Goal: Information Seeking & Learning: Learn about a topic

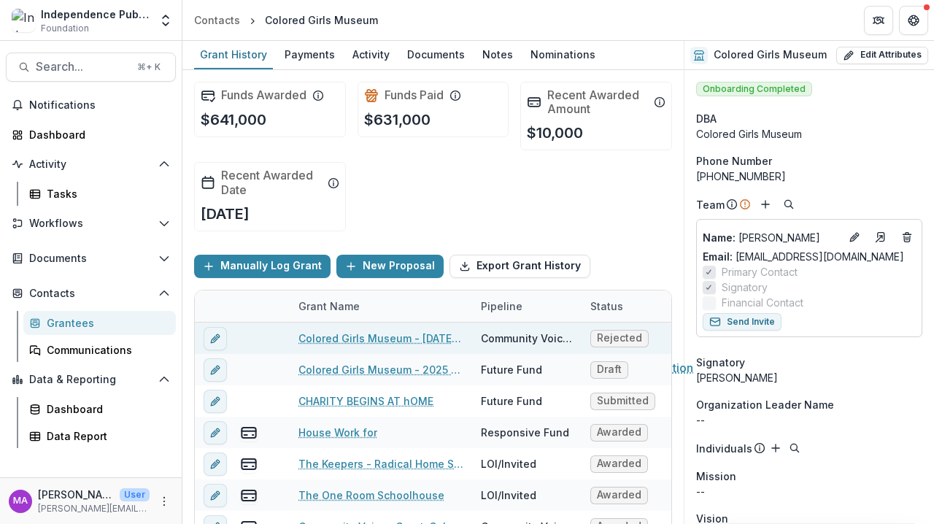
click at [430, 342] on link "Colored Girls Museum - [DATE] - [DATE] Community Voices Application" at bounding box center [380, 337] width 165 height 15
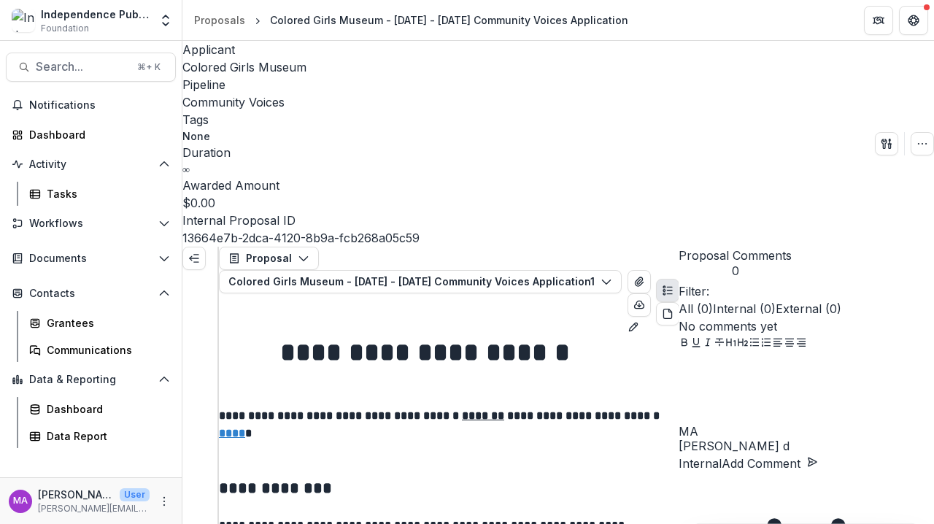
scroll to position [151, 0]
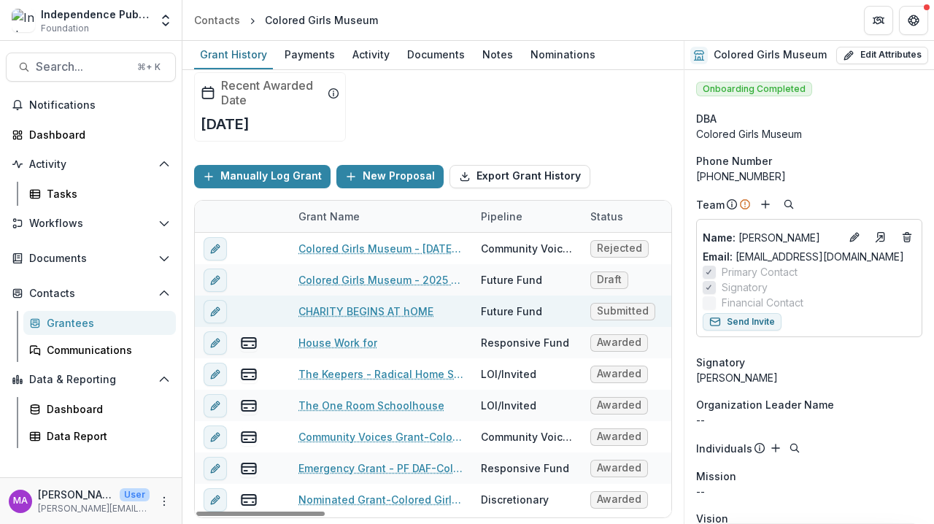
scroll to position [89, 0]
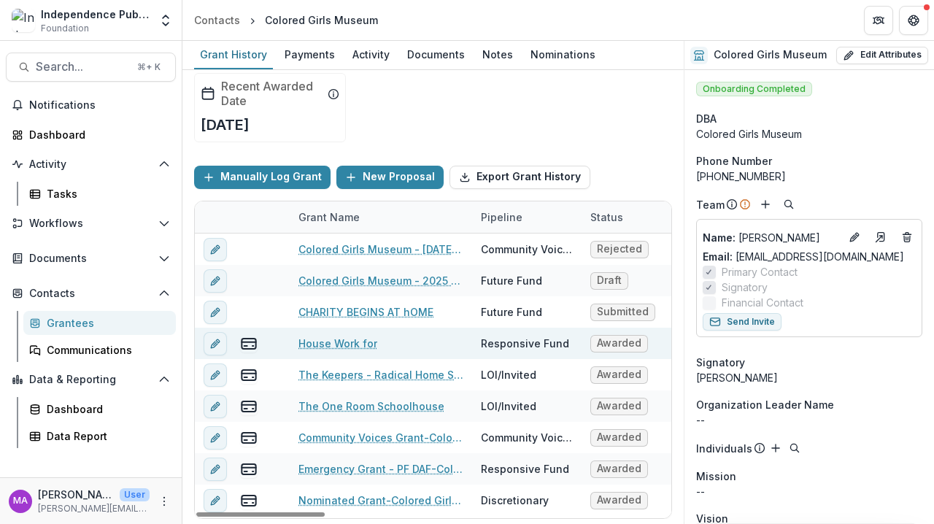
click at [343, 342] on link "House Work for" at bounding box center [337, 343] width 79 height 15
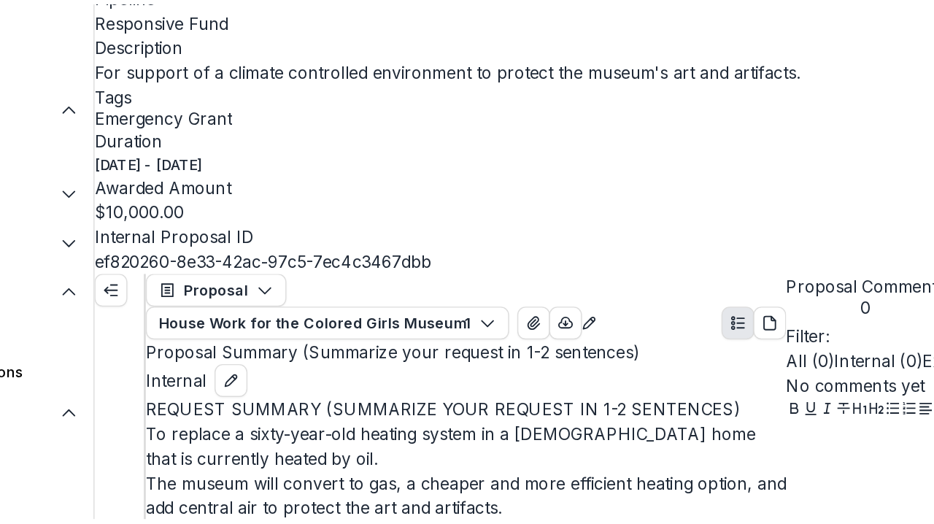
scroll to position [2684, 0]
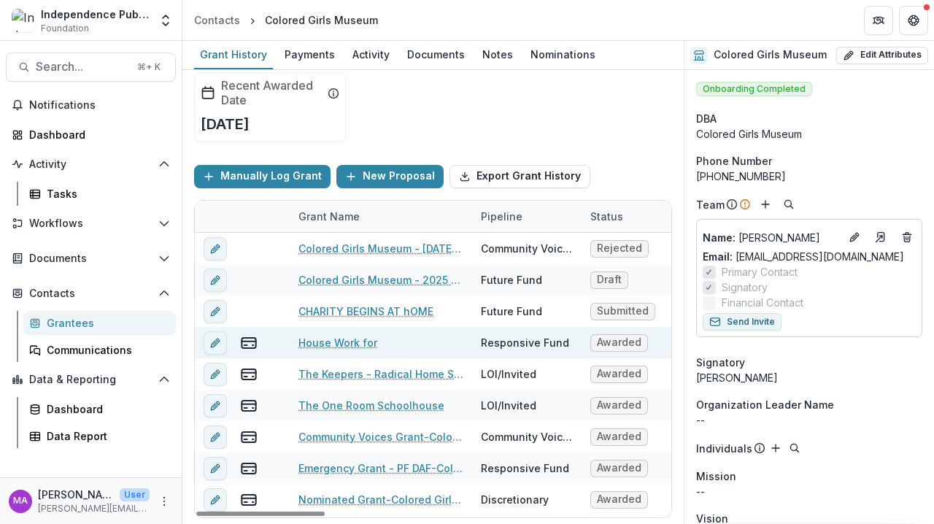
scroll to position [89, 0]
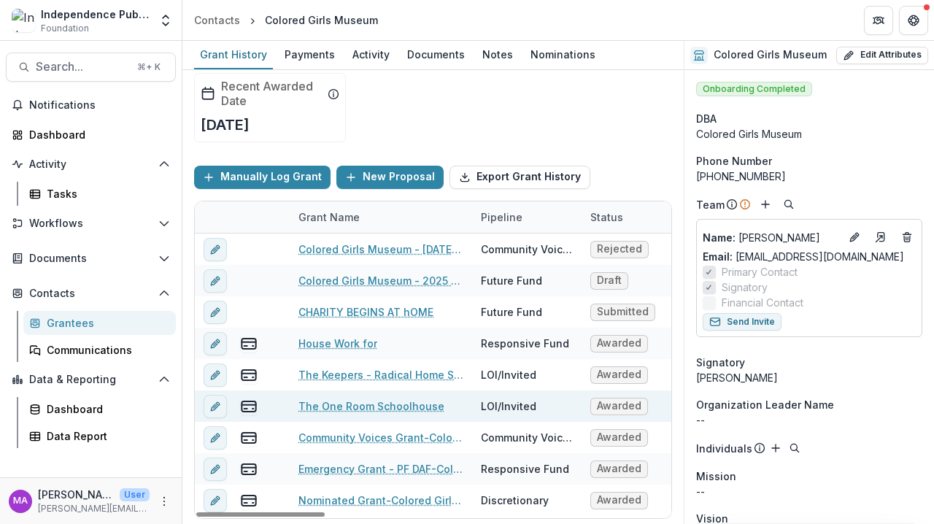
click at [408, 405] on link "The One Room Schoolhouse" at bounding box center [371, 405] width 146 height 15
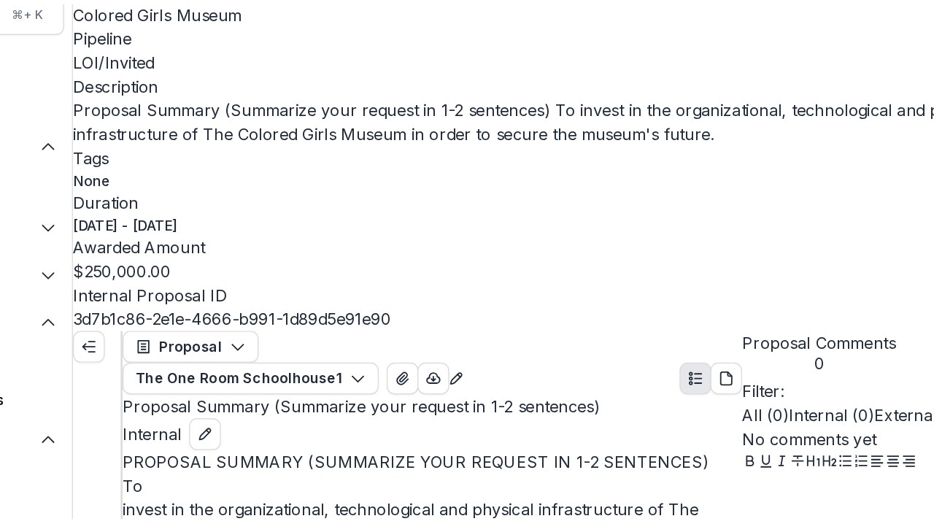
scroll to position [4329, 0]
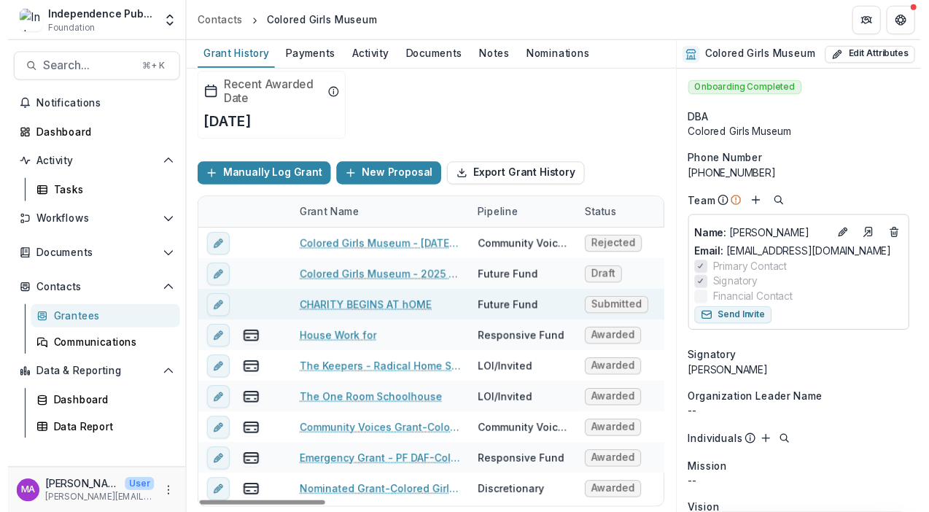
scroll to position [89, 0]
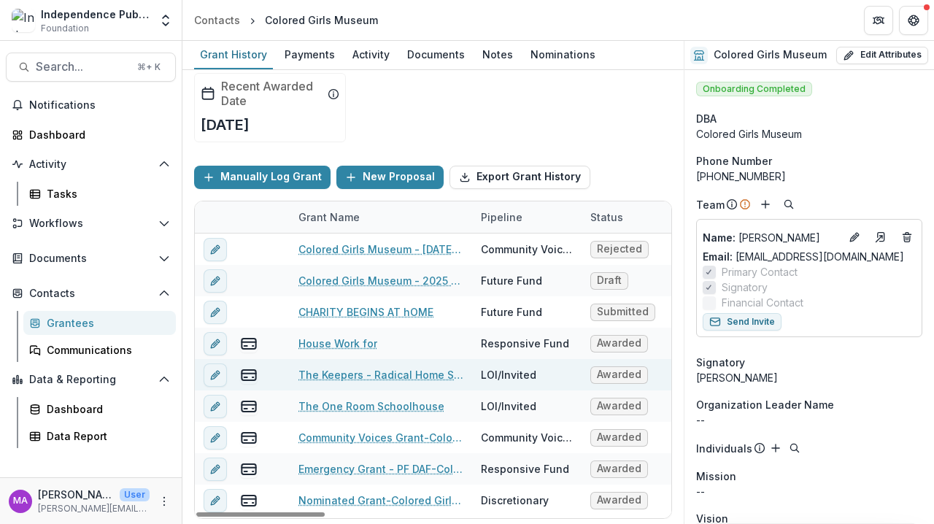
click at [414, 378] on link "The Keepers - Radical Home Space" at bounding box center [380, 374] width 165 height 15
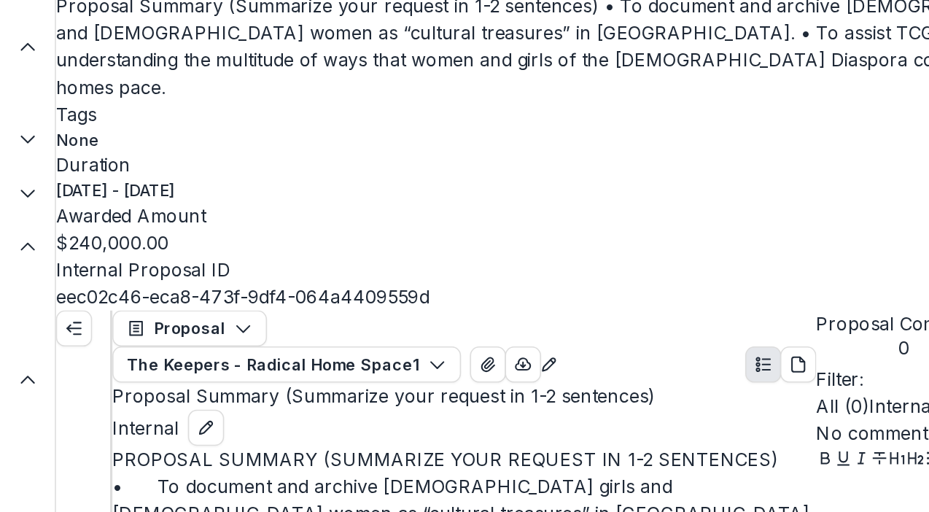
scroll to position [3331, 0]
